Goal: Task Accomplishment & Management: Use online tool/utility

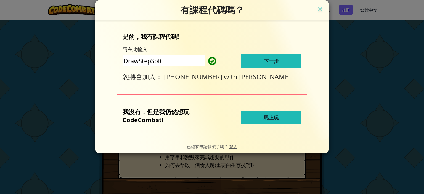
click at [272, 64] on span "下一步" at bounding box center [271, 61] width 15 height 7
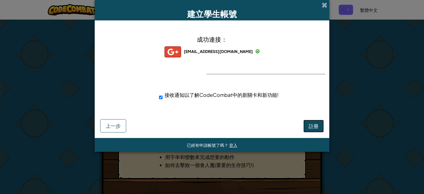
click at [314, 130] on button "註冊" at bounding box center [313, 126] width 20 height 13
click at [312, 128] on button "註冊" at bounding box center [313, 126] width 20 height 13
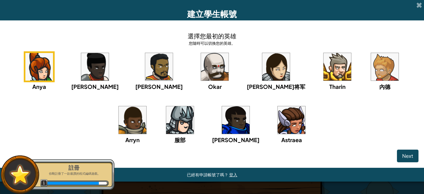
click at [99, 66] on img at bounding box center [95, 67] width 28 height 28
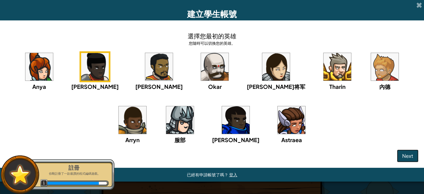
click at [403, 156] on span "Next" at bounding box center [407, 156] width 11 height 6
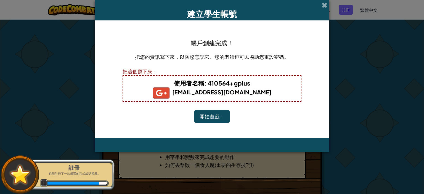
click at [206, 114] on button "開始遊戲！" at bounding box center [211, 116] width 35 height 13
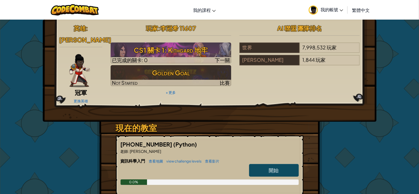
click at [266, 166] on link "開始" at bounding box center [274, 170] width 50 height 13
select select "zh-HANT"
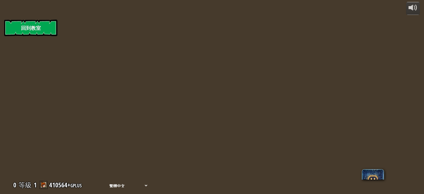
select select "zh-HANT"
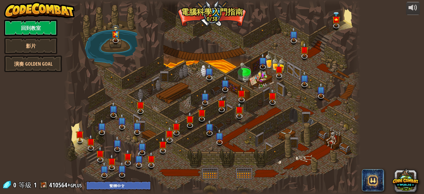
select select "zh-HANT"
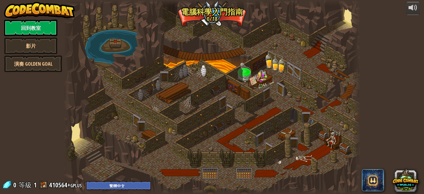
select select "zh-HANT"
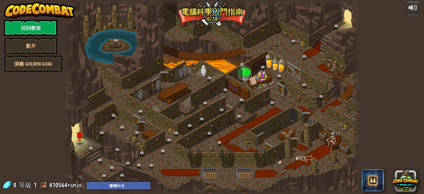
select select "zh-HANT"
click at [82, 137] on img at bounding box center [79, 131] width 7 height 17
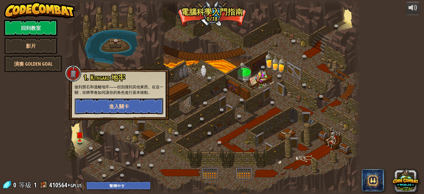
click at [113, 110] on button "進入關卡" at bounding box center [119, 106] width 89 height 17
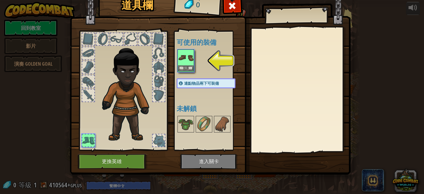
click at [192, 64] on img at bounding box center [185, 57] width 15 height 15
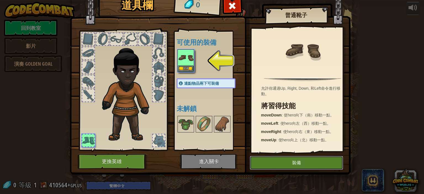
click at [292, 158] on button "裝備" at bounding box center [296, 163] width 93 height 14
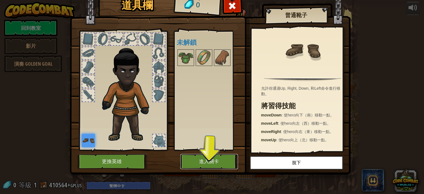
click at [207, 156] on button "進入關卡" at bounding box center [209, 161] width 58 height 15
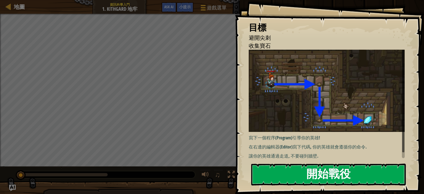
click at [366, 164] on button "開始戰役" at bounding box center [328, 175] width 155 height 22
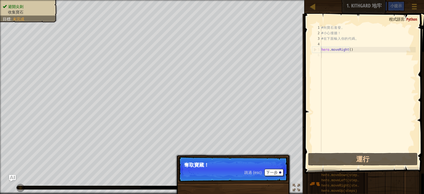
click at [251, 174] on span "跳過 (esc)" at bounding box center [252, 172] width 17 height 4
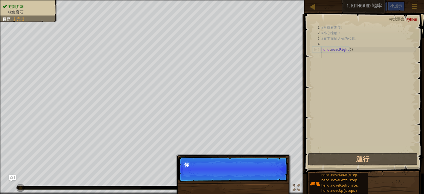
scroll to position [2, 0]
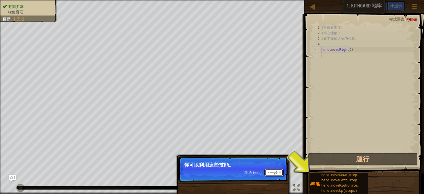
click at [267, 171] on button "下一步" at bounding box center [273, 172] width 19 height 7
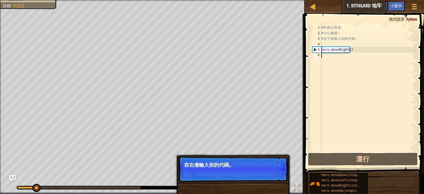
click at [267, 172] on button "下一步" at bounding box center [273, 172] width 19 height 7
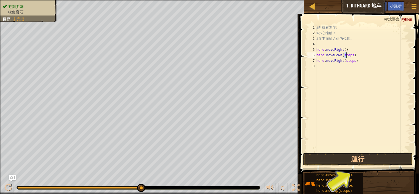
click at [348, 57] on div "# 向 寶 石 進 發 。 # 小 心 撞 牆 ！ # 在 下 面 輸 入 你 的 代 碼 。 hero . moveRight ( ) hero . mov…" at bounding box center [364, 94] width 96 height 138
click at [349, 55] on div "# 向 寶 石 進 發 。 # 小 心 撞 牆 ！ # 在 下 面 輸 入 你 的 代 碼 。 hero . moveRight ( ) hero . mov…" at bounding box center [364, 94] width 96 height 138
click at [349, 55] on div "# 向 寶 石 進 發 。 # 小 心 撞 牆 ！ # 在 下 面 輸 入 你 的 代 碼 。 hero . moveRight ( ) hero . mov…" at bounding box center [364, 88] width 96 height 127
click at [349, 55] on div "# 向 寶 石 進 發 。 # 小 心 撞 牆 ！ # 在 下 面 輸 入 你 的 代 碼 。 hero . moveRight ( ) hero . mov…" at bounding box center [364, 94] width 96 height 138
drag, startPoint x: 352, startPoint y: 60, endPoint x: 343, endPoint y: 62, distance: 8.4
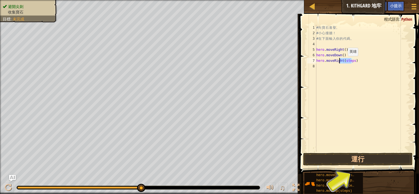
click at [343, 62] on div "# 向 寶 石 進 發 。 # 小 心 撞 牆 ！ # 在 下 面 輸 入 你 的 代 碼 。 hero . moveRight ( ) hero . mov…" at bounding box center [364, 94] width 96 height 138
type textarea "hero.moveRight()"
click at [368, 160] on button "運行" at bounding box center [358, 159] width 110 height 13
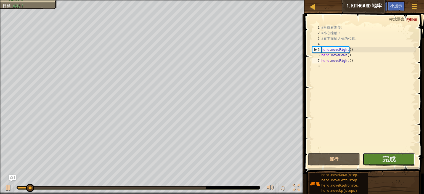
click at [377, 158] on button "完成" at bounding box center [389, 159] width 52 height 13
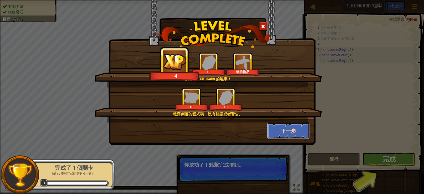
click at [285, 131] on button "下一步" at bounding box center [288, 131] width 43 height 17
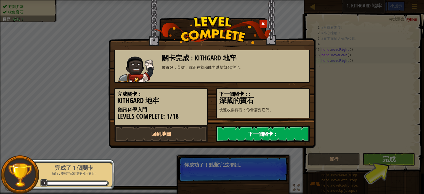
click at [275, 132] on link "下一個關卡：" at bounding box center [263, 134] width 94 height 17
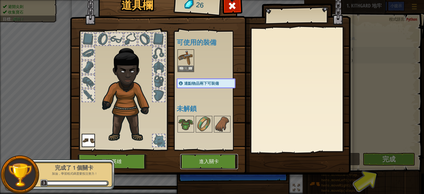
click at [210, 163] on button "進入關卡" at bounding box center [209, 161] width 58 height 15
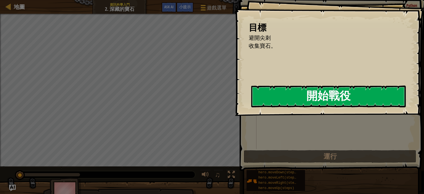
click at [287, 97] on button "開始戰役" at bounding box center [328, 97] width 155 height 22
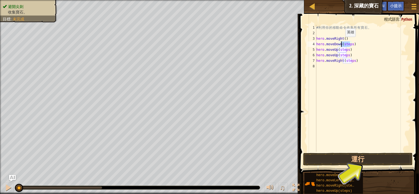
drag, startPoint x: 350, startPoint y: 45, endPoint x: 341, endPoint y: 42, distance: 9.6
click at [341, 42] on div "# 利 用 你 的 移 動 命 令 收 集 所 有 寶 石 。 hero . moveRight ( ) hero . moveDown ( steps ) …" at bounding box center [364, 94] width 96 height 138
drag, startPoint x: 338, startPoint y: 50, endPoint x: 347, endPoint y: 49, distance: 9.1
click at [347, 49] on div "# 利 用 你 的 移 動 命 令 收 集 所 有 寶 石 。 hero . moveRight ( ) hero . moveDown ( ) hero .…" at bounding box center [364, 94] width 96 height 138
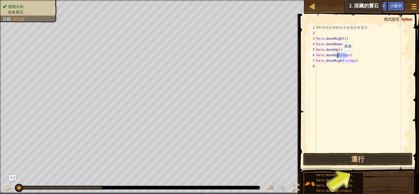
drag, startPoint x: 346, startPoint y: 54, endPoint x: 338, endPoint y: 56, distance: 8.8
click at [338, 56] on div "# 利 用 你 的 移 動 命 令 收 集 所 有 寶 石 。 hero . moveRight ( ) hero . moveDown ( ) hero .…" at bounding box center [364, 94] width 96 height 138
drag, startPoint x: 343, startPoint y: 59, endPoint x: 353, endPoint y: 58, distance: 9.2
click at [353, 58] on div "# 利 用 你 的 移 動 命 令 收 集 所 有 寶 石 。 hero . moveRight ( ) hero . moveDown ( ) hero .…" at bounding box center [364, 94] width 96 height 138
type textarea "hero.moveRight()"
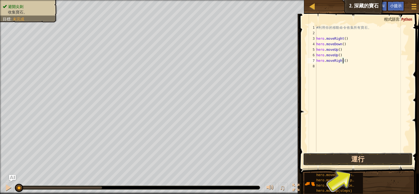
click at [363, 162] on button "運行" at bounding box center [358, 159] width 110 height 13
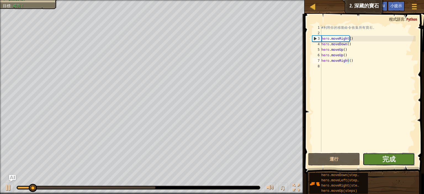
click at [373, 157] on button "完成" at bounding box center [389, 159] width 52 height 13
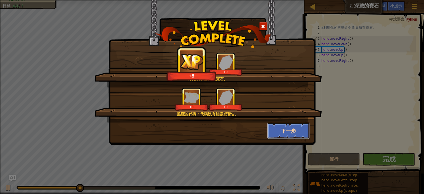
click at [283, 133] on button "下一步" at bounding box center [288, 131] width 43 height 17
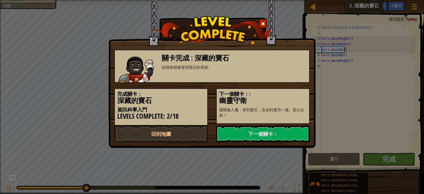
click at [283, 133] on link "下一個關卡：" at bounding box center [263, 134] width 94 height 17
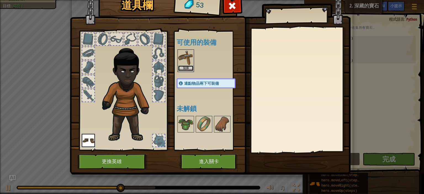
click at [186, 68] on button "裝備" at bounding box center [185, 68] width 15 height 6
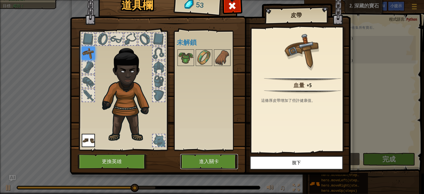
click at [211, 162] on button "進入關卡" at bounding box center [209, 161] width 58 height 15
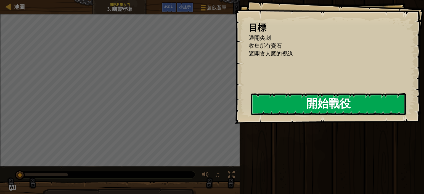
click at [278, 113] on button "開始戰役" at bounding box center [328, 104] width 155 height 22
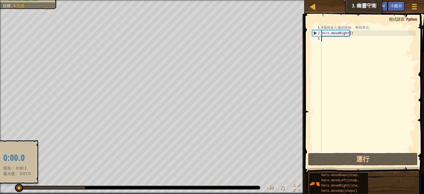
drag, startPoint x: 82, startPoint y: 188, endPoint x: 17, endPoint y: 190, distance: 64.9
click at [17, 190] on div at bounding box center [19, 188] width 8 height 8
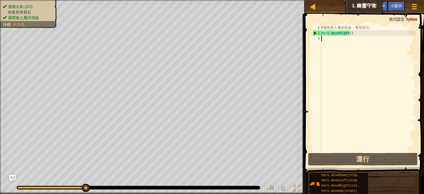
drag, startPoint x: 18, startPoint y: 189, endPoint x: 135, endPoint y: 183, distance: 116.9
click at [135, 183] on div "♫" at bounding box center [152, 186] width 304 height 17
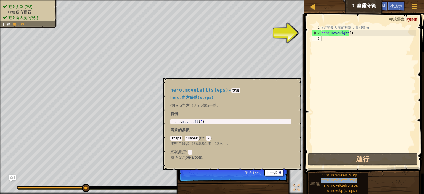
click at [338, 179] on span "hero.moveLeft(steps)" at bounding box center [341, 181] width 40 height 4
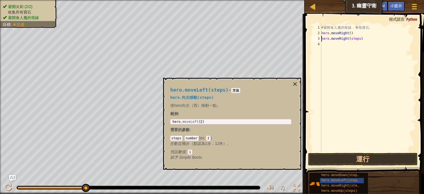
click at [356, 38] on div "# 避 開 食 人 魔 的 視 線 ， 奪 取 寶 石 。 hero . moveRight ( ) hero . moveRight ( steps )" at bounding box center [368, 94] width 96 height 138
click at [370, 152] on span at bounding box center [365, 86] width 124 height 176
click at [365, 157] on button "運行" at bounding box center [363, 159] width 110 height 13
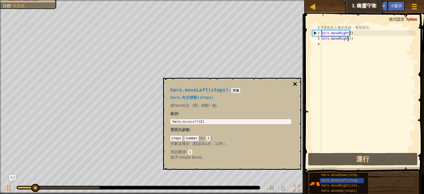
click at [294, 83] on button "×" at bounding box center [295, 84] width 4 height 8
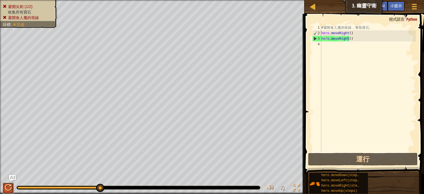
click at [9, 189] on div at bounding box center [8, 187] width 7 height 7
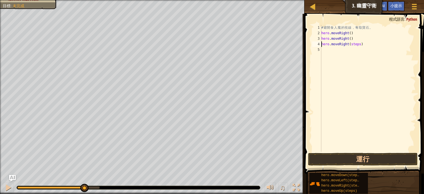
click at [356, 44] on div "# 避 開 食 人 魔 的 視 線 ， 奪 取 寶 石 。 hero . moveRight ( ) hero . moveRight ( ) hero . …" at bounding box center [368, 94] width 96 height 138
click at [356, 45] on div "# 避 開 食 人 魔 的 視 線 ， 奪 取 寶 石 。 hero . moveRight ( ) hero . moveRight ( ) hero . …" at bounding box center [368, 88] width 96 height 127
click at [359, 158] on button "運行" at bounding box center [363, 159] width 110 height 13
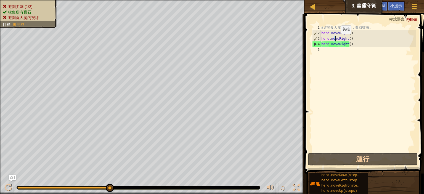
click at [336, 39] on div "# 避 開 食 人 魔 的 視 線 ， 奪 取 寶 石 。 hero . moveRight ( ) hero . moveRight ( ) hero . …" at bounding box center [368, 94] width 96 height 138
click at [346, 38] on div "# 避 開 食 人 魔 的 視 線 ， 奪 取 寶 石 。 hero . moveRight ( ) hero . moveRight ( ) hero . …" at bounding box center [368, 94] width 96 height 138
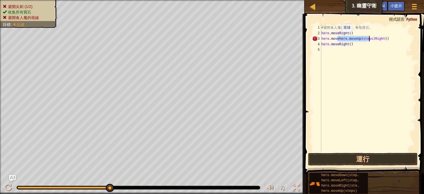
click at [336, 37] on div "# 避 開 食 人 魔 的 視 線 ， 奪 取 寶 石 。 hero . moveRight ( ) hero . movehero . moveUp ( s…" at bounding box center [368, 88] width 96 height 127
click at [369, 38] on div "# 避 開 食 人 魔 的 視 線 ， 奪 取 寶 石 。 hero . moveRight hero . moveUp ( steps ) Right ( …" at bounding box center [368, 94] width 96 height 138
click at [351, 39] on div "# 避 開 食 人 魔 的 視 線 ， 奪 取 寶 石 。 hero . moveRight hero . moveUp ( steps ) hero . m…" at bounding box center [368, 94] width 96 height 138
click at [354, 50] on div "# 避 開 食 人 魔 的 視 線 ， 奪 取 寶 石 。 hero . moveRight hero . moveUp ( ) hero . moveRig…" at bounding box center [368, 94] width 96 height 138
click at [356, 55] on div "# 避 開 食 人 魔 的 視 線 ， 奪 取 寶 石 。 hero . moveRight hero . moveUp ( ) hero . moveRig…" at bounding box center [368, 94] width 96 height 138
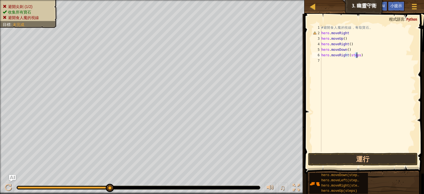
click at [357, 55] on div "# 避 開 食 人 魔 的 視 線 ， 奪 取 寶 石 。 hero . moveRight hero . moveUp ( ) hero . moveRig…" at bounding box center [368, 88] width 96 height 127
click at [361, 158] on button "運行" at bounding box center [363, 159] width 110 height 13
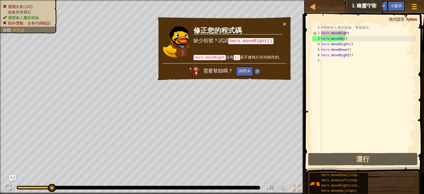
click at [287, 23] on div "× 修正您的程式碼 缺少括號？試試 hero.moveRight() hero.moveRight 沒有 () 是不會執行任何操作的。 需要幫助嗎？ 詢問 AI" at bounding box center [224, 49] width 135 height 64
click at [284, 22] on button "×" at bounding box center [284, 24] width 3 height 6
click at [341, 33] on div "# 避 開 食 人 魔 的 視 線 ， 奪 取 寶 石 。 hero . moveRight hero . moveUp ( ) hero . moveRig…" at bounding box center [368, 94] width 96 height 138
click at [348, 32] on div "# 避 開 食 人 魔 的 視 線 ， 奪 取 寶 石 。 hero . moveRight hero . moveUp ( ) hero . moveRig…" at bounding box center [368, 94] width 96 height 138
type textarea "【"
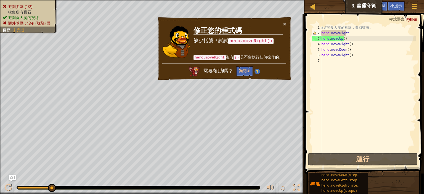
scroll to position [2, 0]
drag, startPoint x: 345, startPoint y: 40, endPoint x: 340, endPoint y: 40, distance: 5.2
click at [340, 40] on div "# 避 開 食 人 魔 的 視 線 ， 奪 取 寶 石 。 hero . moveRight hero . moveUp ( ) hero . moveRig…" at bounding box center [368, 94] width 96 height 138
click at [357, 32] on div "# 避 開 食 人 魔 的 視 線 ， 奪 取 寶 石 。 hero . moveRight hero . moveUp ( ) hero . moveRig…" at bounding box center [368, 94] width 96 height 138
paste textarea "()"
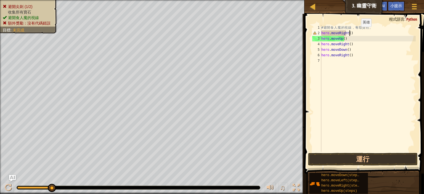
paste textarea "()"
type textarea "hero.moveRight()"
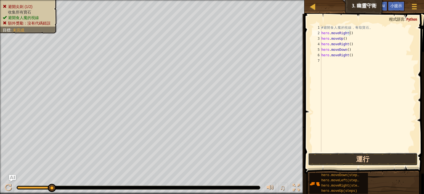
click at [348, 158] on button "運行" at bounding box center [363, 159] width 110 height 13
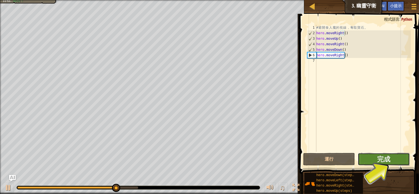
click at [366, 159] on button "完成" at bounding box center [384, 159] width 52 height 13
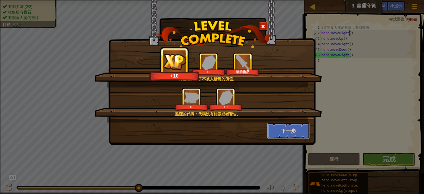
click at [287, 127] on button "下一步" at bounding box center [288, 131] width 43 height 17
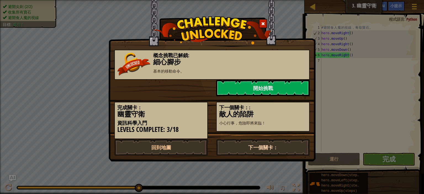
click at [241, 142] on link "下一個關卡：" at bounding box center [263, 147] width 94 height 17
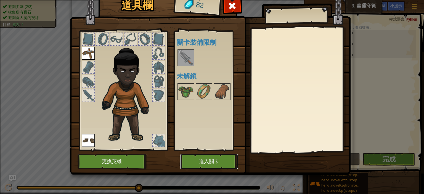
click at [201, 165] on button "進入關卡" at bounding box center [209, 161] width 58 height 15
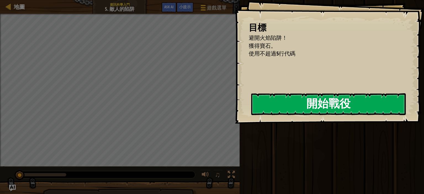
click at [302, 94] on button "開始戰役" at bounding box center [328, 104] width 155 height 22
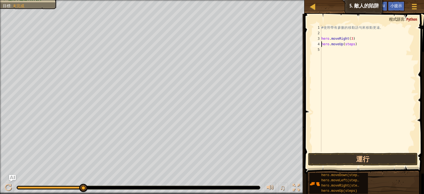
click at [351, 44] on div "# 使 用 帶 有 參 數 的 移 動 語 句 來 移 動 更 遠 。 hero . moveRight ( 3 ) hero . moveUp ( step…" at bounding box center [368, 94] width 96 height 138
click at [383, 160] on button "運行" at bounding box center [363, 159] width 110 height 13
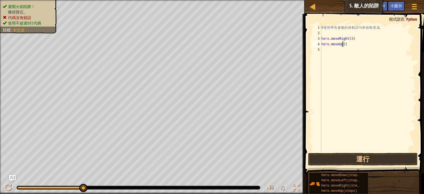
scroll to position [2, 2]
click at [378, 158] on button "運行" at bounding box center [363, 159] width 110 height 13
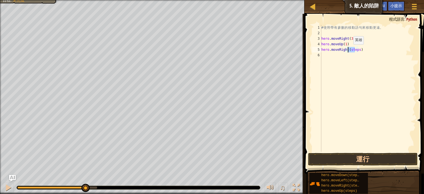
drag, startPoint x: 356, startPoint y: 50, endPoint x: 348, endPoint y: 50, distance: 7.2
click at [348, 50] on div "# 使 用 帶 有 參 數 的 移 動 語 句 來 移 動 更 遠 。 hero . moveRight ( 3 ) hero . moveUp ( 1 ) …" at bounding box center [368, 94] width 96 height 138
click at [351, 50] on div "# 使 用 帶 有 參 數 的 移 動 語 句 來 移 動 更 遠 。 hero . moveRight ( 3 ) hero . moveUp ( 1 ) …" at bounding box center [368, 94] width 96 height 138
drag, startPoint x: 354, startPoint y: 54, endPoint x: 346, endPoint y: 55, distance: 7.5
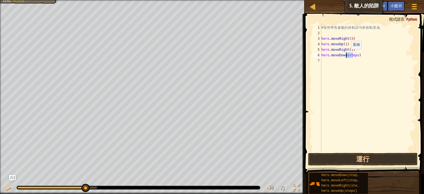
click at [346, 55] on div "# 使 用 帶 有 參 數 的 移 動 語 句 來 移 動 更 遠 。 hero . moveRight ( 3 ) hero . moveUp ( 1 ) …" at bounding box center [368, 94] width 96 height 138
click at [350, 55] on div "# 使 用 帶 有 參 數 的 移 動 語 句 來 移 動 更 遠 。 hero . moveRight ( 3 ) hero . moveUp ( 1 ) …" at bounding box center [368, 94] width 96 height 138
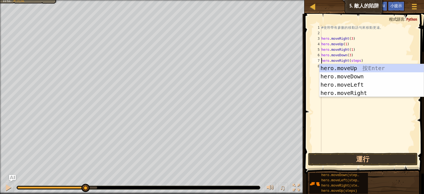
click at [357, 60] on div "# 使 用 帶 有 參 數 的 移 動 語 句 來 移 動 更 遠 。 hero . moveRight ( 3 ) hero . moveUp ( 1 ) …" at bounding box center [368, 94] width 96 height 138
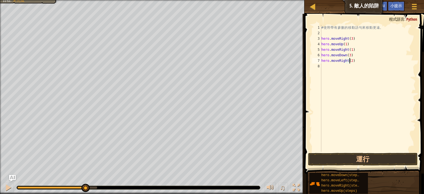
scroll to position [2, 3]
type textarea "hero.moveRight(2)"
click at [365, 155] on button "運行" at bounding box center [363, 159] width 110 height 13
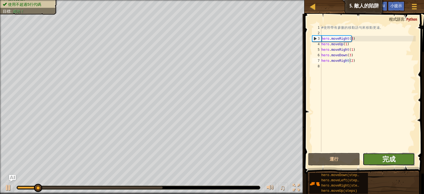
click at [394, 159] on span "完成" at bounding box center [388, 159] width 13 height 9
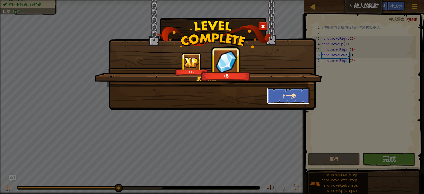
click at [292, 96] on button "下一步" at bounding box center [288, 96] width 43 height 17
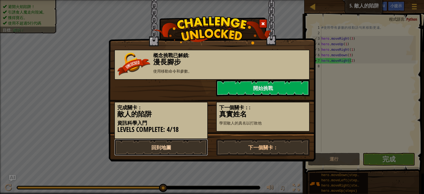
click at [190, 144] on link "回到地圖" at bounding box center [161, 147] width 94 height 17
select select "zh-HANT"
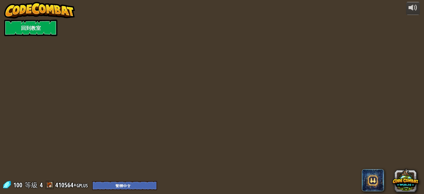
select select "zh-HANT"
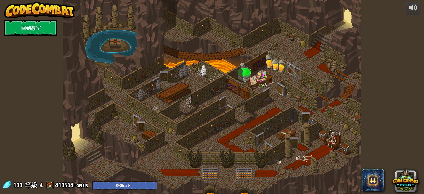
select select "zh-HANT"
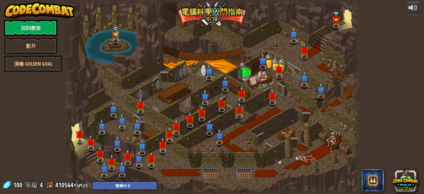
select select "zh-HANT"
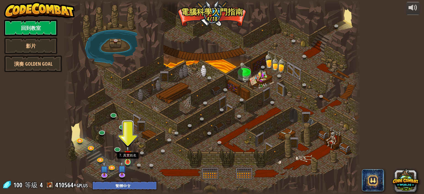
click at [127, 155] on img at bounding box center [127, 154] width 7 height 17
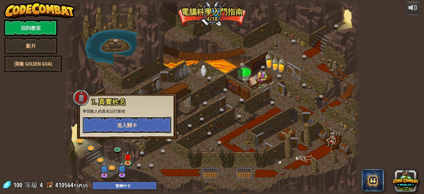
click at [140, 127] on button "進入關卡" at bounding box center [127, 125] width 89 height 17
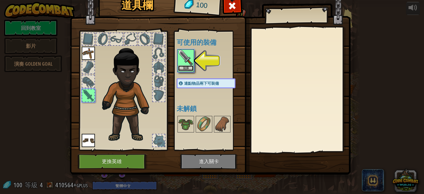
click at [188, 67] on button "裝備" at bounding box center [185, 68] width 15 height 6
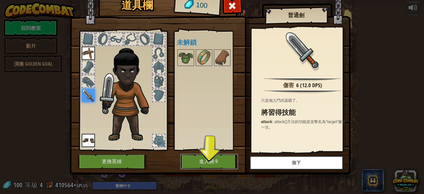
click at [199, 161] on button "進入關卡" at bounding box center [209, 161] width 58 height 15
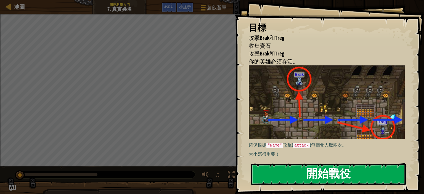
click at [331, 170] on button "開始戰役" at bounding box center [328, 174] width 155 height 22
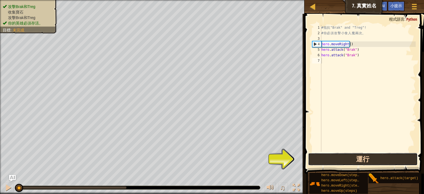
click at [353, 161] on button "運行" at bounding box center [363, 159] width 110 height 13
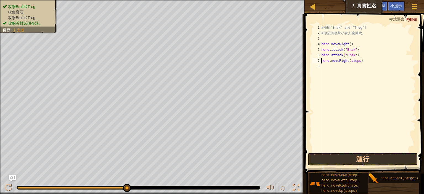
click at [356, 61] on div "# 抵 抗 "Brak" and "Treg"! # 你 必 須 攻 擊 小 食 人 魔 兩 次 。 hero . moveRight ( ) hero . …" at bounding box center [368, 94] width 96 height 138
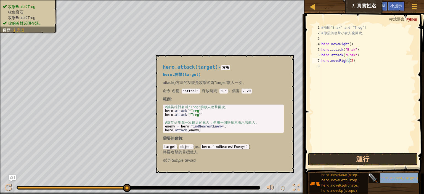
click at [388, 177] on span "hero.attack(target)" at bounding box center [399, 178] width 38 height 4
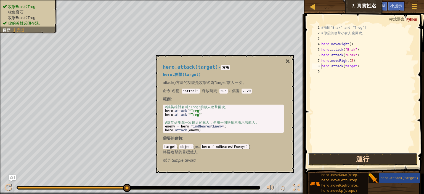
click at [372, 156] on button "運行" at bounding box center [363, 159] width 110 height 13
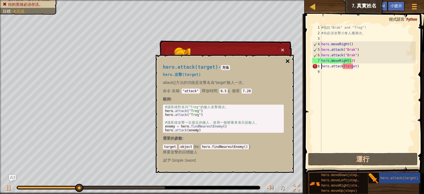
click at [288, 62] on button "×" at bounding box center [287, 61] width 4 height 8
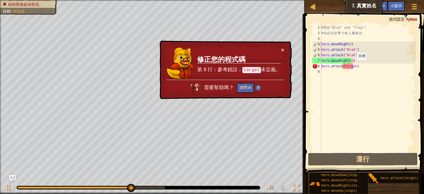
click at [353, 66] on div "# 抵 抗 "Brak" and "Treg"! # 你 必 須 攻 擊 小 食 人 魔 兩 次 。 hero . moveRight ( ) hero . …" at bounding box center [368, 94] width 96 height 138
click at [353, 67] on div "# 抵 抗 "Brak" and "Treg"! # 你 必 須 攻 擊 小 食 人 魔 兩 次 。 hero . moveRight ( ) hero . …" at bounding box center [368, 88] width 96 height 127
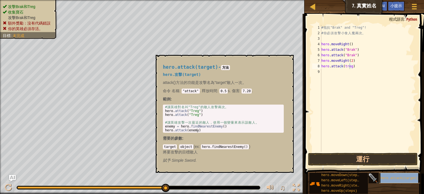
click at [400, 179] on span "hero.attack(target)" at bounding box center [399, 178] width 38 height 4
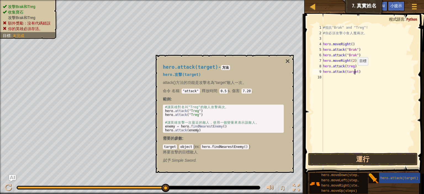
click at [354, 71] on div "# 抵 抗 "Brak" and "Treg"! # 你 必 須 攻 擊 小 食 人 魔 兩 次 。 hero . moveRight ( ) hero . …" at bounding box center [369, 94] width 94 height 138
click at [351, 153] on button "運行" at bounding box center [363, 159] width 110 height 13
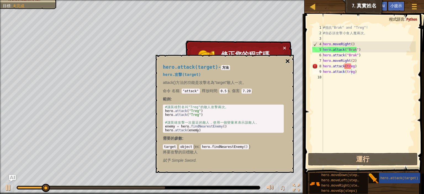
click at [287, 61] on button "×" at bounding box center [287, 61] width 4 height 8
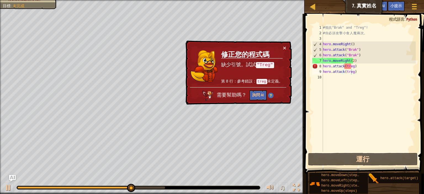
click at [349, 68] on div "# 抵 抗 "Brak" and "Treg"! # 你 必 須 攻 擊 小 食 人 魔 兩 次 。 hero . moveRight ( ) hero . …" at bounding box center [369, 94] width 94 height 138
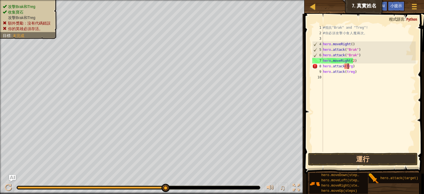
scroll to position [2, 3]
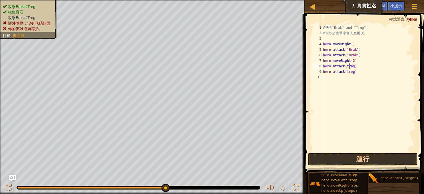
click at [349, 70] on div "# 抵 抗 "Brak" and "Treg"! # 你 必 須 攻 擊 小 食 人 魔 兩 次 。 hero . moveRight ( ) hero . …" at bounding box center [369, 94] width 94 height 138
click at [349, 67] on div "# 抵 抗 "Brak" and "Treg"! # 你 必 須 攻 擊 小 食 人 魔 兩 次 。 hero . moveRight ( ) hero . …" at bounding box center [369, 94] width 94 height 138
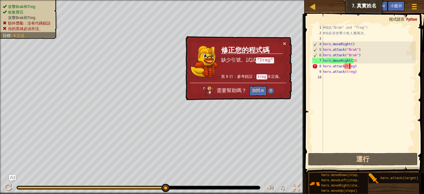
click at [346, 66] on div "# 抵 抗 "Brak" and "Treg"! # 你 必 須 攻 擊 小 食 人 魔 兩 次 。 hero . moveRight ( ) hero . …" at bounding box center [369, 94] width 94 height 138
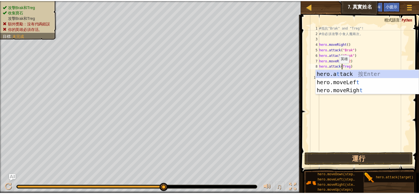
scroll to position [2, 3]
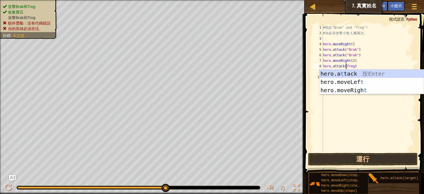
click at [352, 64] on div "# 抵 抗 "Brak" and "Treg"! # 你 必 須 攻 擊 小 食 人 魔 兩 次 。 hero . moveRight ( ) hero . …" at bounding box center [369, 94] width 94 height 138
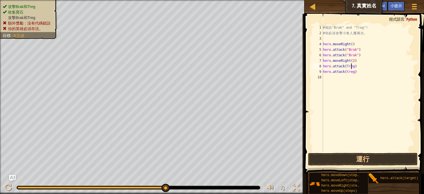
click at [346, 71] on div "# 抵 抗 "Brak" and "Treg"! # 你 必 須 攻 擊 小 食 人 魔 兩 次 。 hero . moveRight ( ) hero . …" at bounding box center [369, 94] width 94 height 138
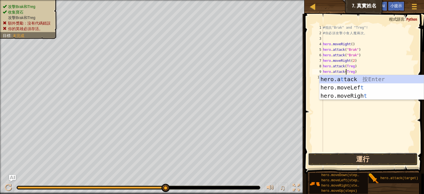
click at [372, 155] on button "運行" at bounding box center [363, 159] width 110 height 13
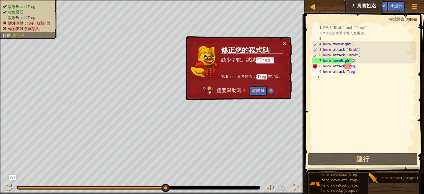
drag, startPoint x: 257, startPoint y: 59, endPoint x: 276, endPoint y: 59, distance: 18.5
click at [276, 59] on p "缺少引號。試試 "Treg"" at bounding box center [252, 60] width 62 height 7
click at [344, 65] on div "# 抵 抗 "Brak" and "Treg"! # 你 必 須 攻 擊 小 食 人 魔 兩 次 。 hero . moveRight ( ) hero . …" at bounding box center [369, 94] width 94 height 138
click at [343, 55] on div "# 抵 抗 "Brak" and "Treg"! # 你 必 須 攻 擊 小 食 人 魔 兩 次 。 hero . moveRight ( ) hero . …" at bounding box center [369, 94] width 94 height 138
click at [344, 67] on div "# 抵 抗 "Brak" and "Treg"! # 你 必 須 攻 擊 小 食 人 魔 兩 次 。 hero . moveRight ( ) hero . …" at bounding box center [369, 94] width 94 height 138
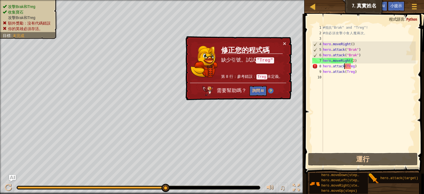
paste textarea """
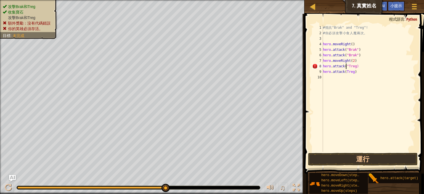
click at [353, 66] on div "# 抵 抗 "Brak" and "Treg"! # 你 必 須 攻 擊 小 食 人 魔 兩 次 。 hero . moveRight ( ) hero . …" at bounding box center [369, 94] width 94 height 138
paste textarea """
click at [344, 71] on div "# 抵 抗 "Brak" and "Treg"! # 你 必 須 攻 擊 小 食 人 魔 兩 次 。 hero . moveRight ( ) hero . …" at bounding box center [369, 94] width 94 height 138
paste textarea """
click at [353, 72] on div "# 抵 抗 "Brak" and "Treg"! # 你 必 須 攻 擊 小 食 人 魔 兩 次 。 hero . moveRight ( ) hero . …" at bounding box center [369, 94] width 94 height 138
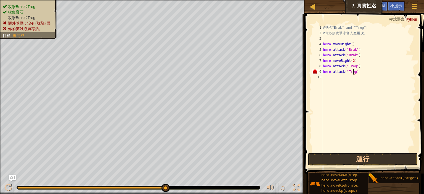
paste textarea """
type textarea "hero.attack("Treg")"
click at [371, 155] on button "運行" at bounding box center [363, 159] width 110 height 13
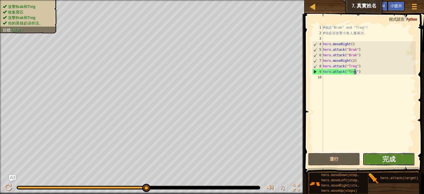
click at [377, 162] on button "完成" at bounding box center [389, 159] width 52 height 13
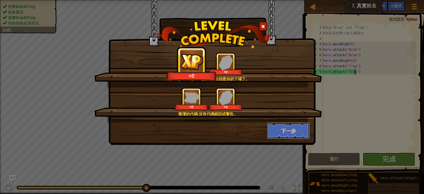
click at [291, 126] on button "下一步" at bounding box center [288, 131] width 43 height 17
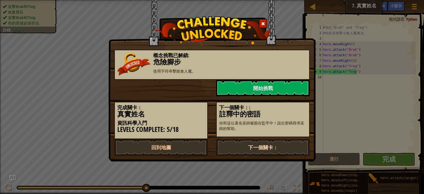
click at [230, 144] on link "下一個關卡：" at bounding box center [263, 147] width 94 height 17
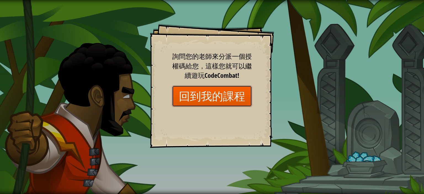
click at [231, 96] on link "回到我的課程" at bounding box center [212, 96] width 80 height 21
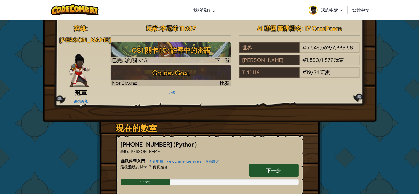
click at [263, 164] on link "下一步" at bounding box center [274, 170] width 50 height 13
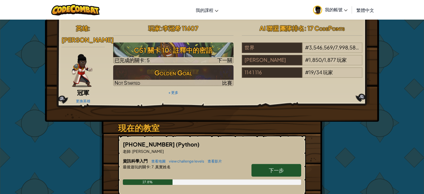
select select "zh-HANT"
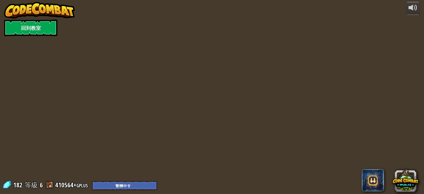
select select "zh-HANT"
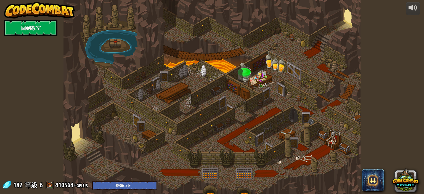
select select "zh-HANT"
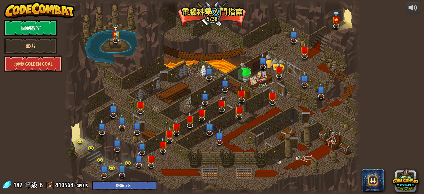
select select "zh-HANT"
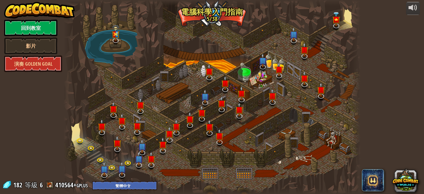
select select "zh-HANT"
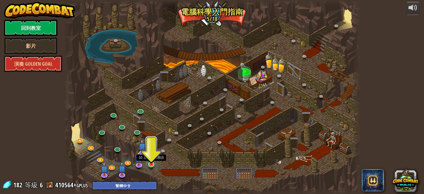
click at [150, 161] on img at bounding box center [151, 156] width 7 height 17
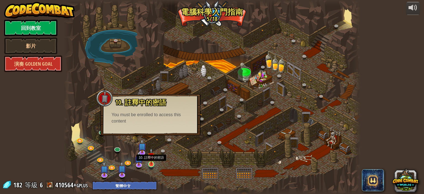
click at [152, 161] on img at bounding box center [151, 156] width 7 height 17
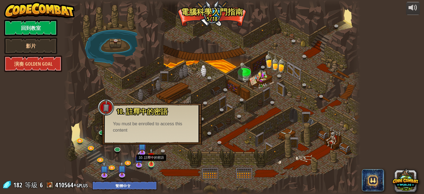
click at [152, 161] on img at bounding box center [151, 156] width 7 height 17
drag, startPoint x: 166, startPoint y: 123, endPoint x: 114, endPoint y: 125, distance: 52.5
click at [114, 125] on div "You must be enrolled to access this content" at bounding box center [152, 127] width 78 height 13
click at [205, 181] on div at bounding box center [211, 97] width 297 height 194
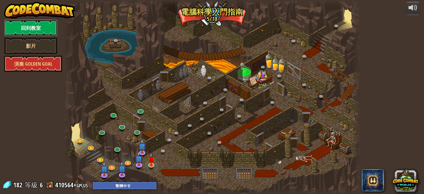
click at [25, 29] on link "回到教室" at bounding box center [30, 28] width 53 height 17
